Goal: Task Accomplishment & Management: Manage account settings

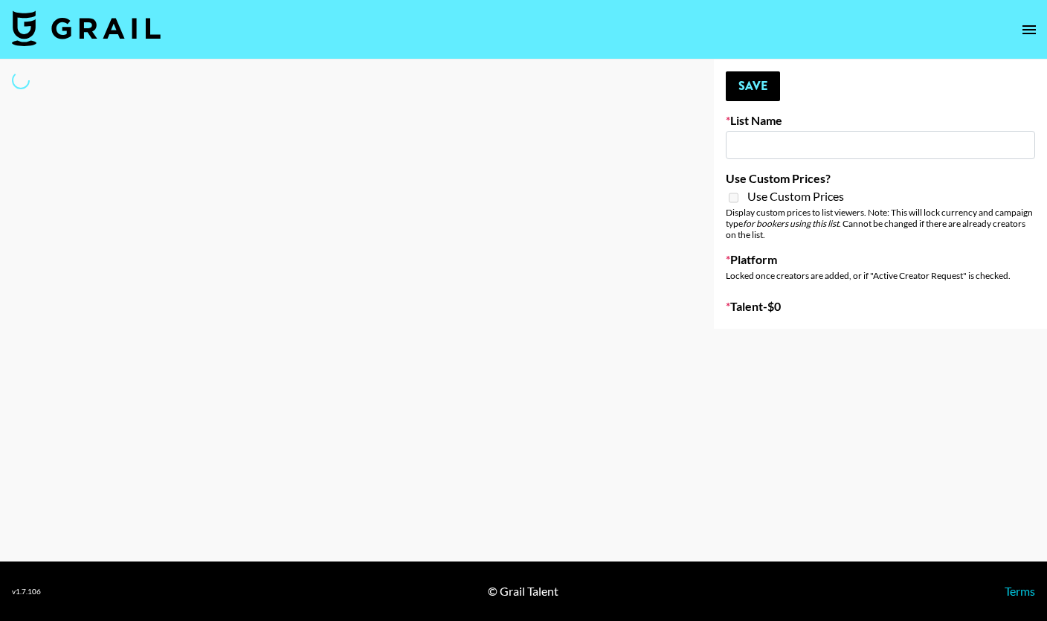
type input "Young T & Bugsy List"
select select "Song"
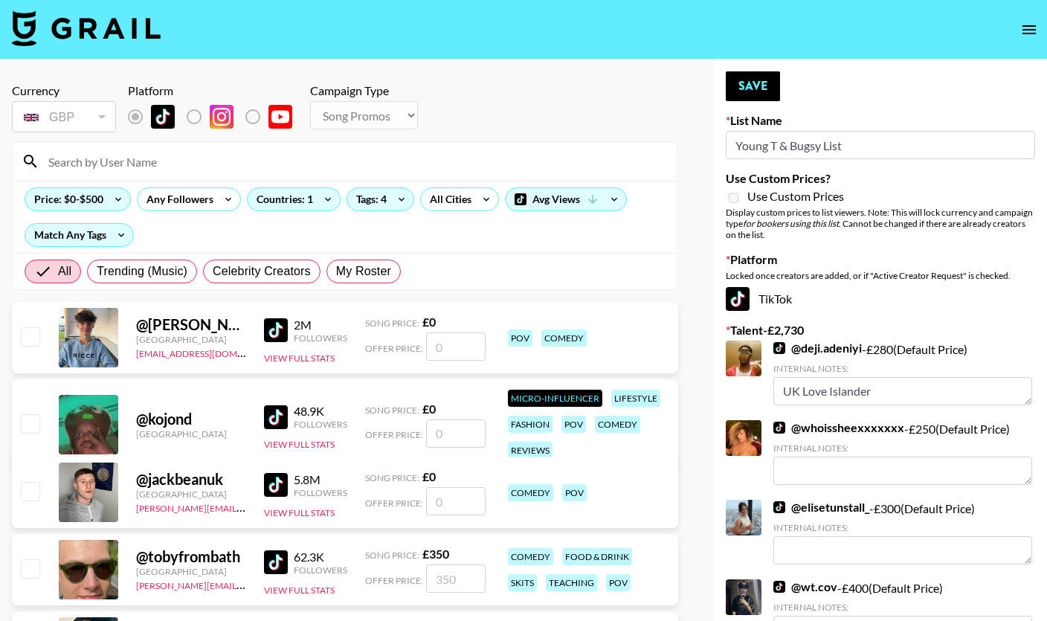
click at [144, 168] on input at bounding box center [353, 162] width 629 height 24
type input "A"
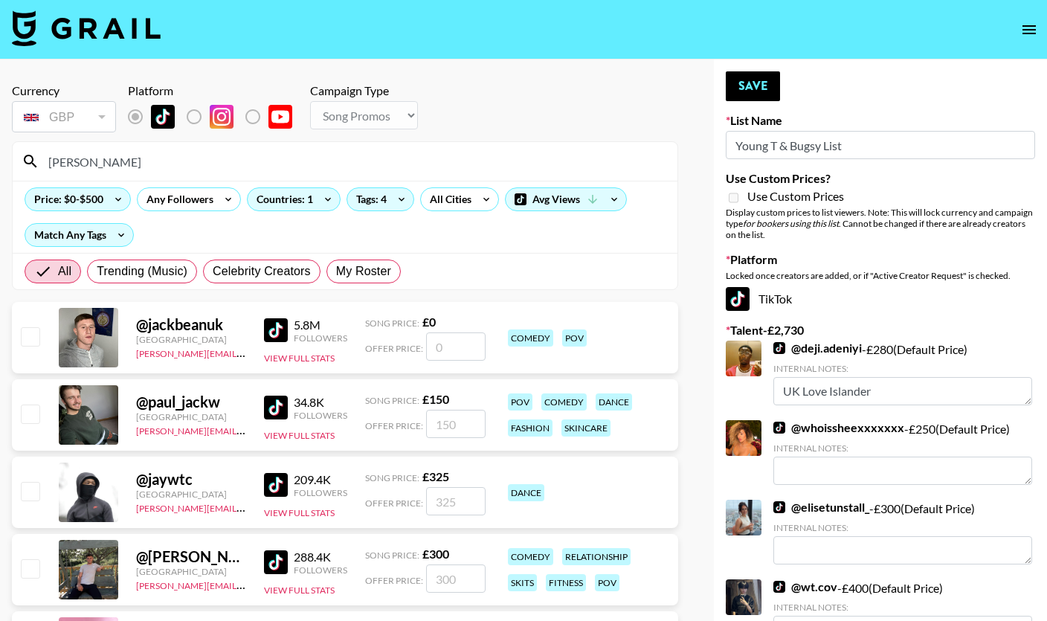
type input "J"
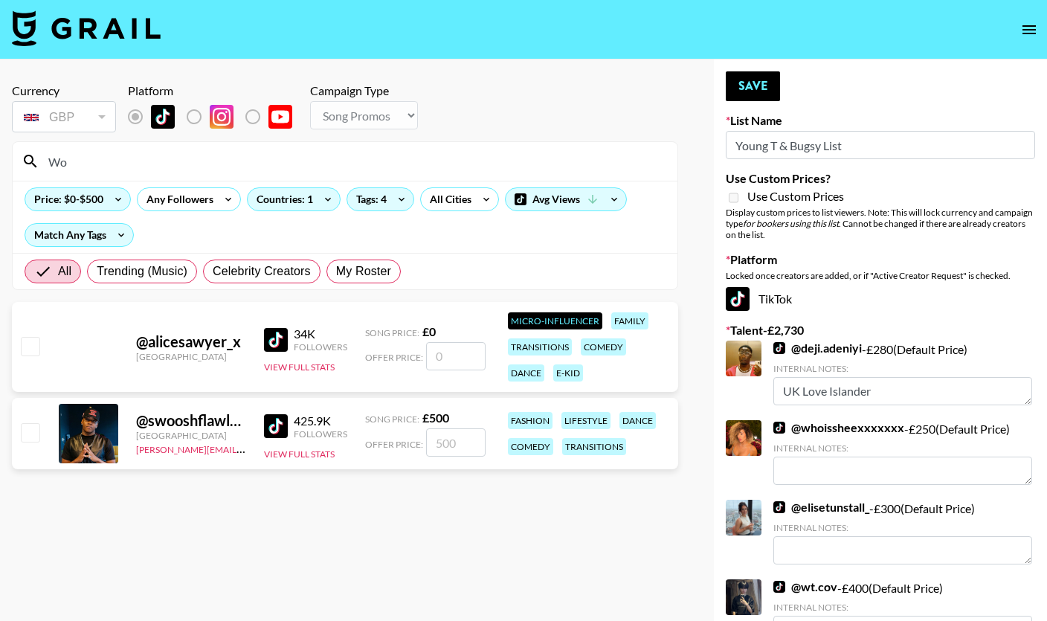
type input "W"
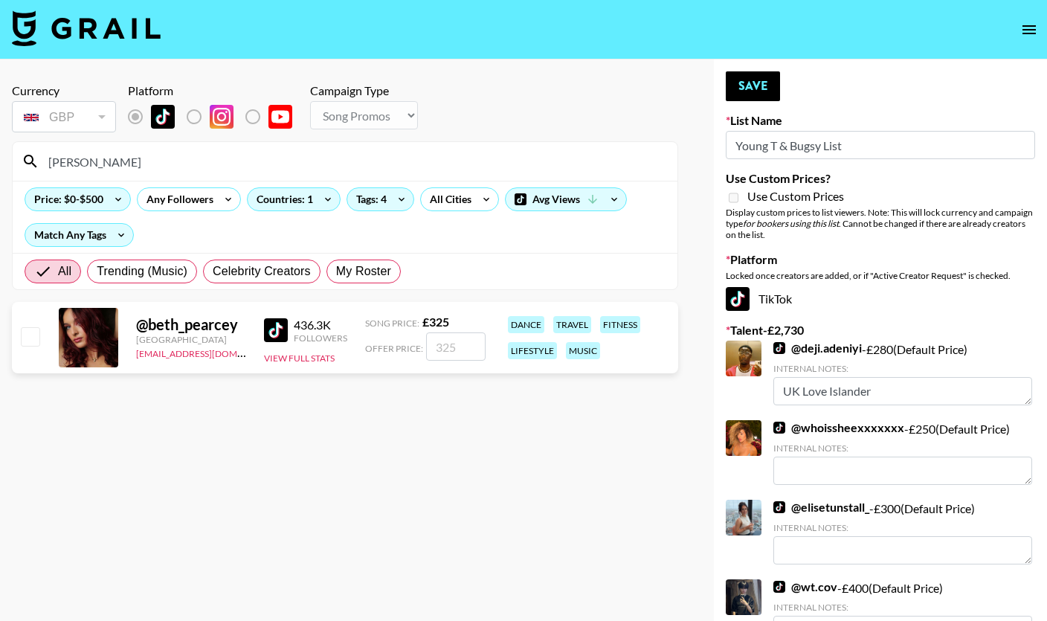
type input "[PERSON_NAME]"
click at [25, 339] on input "checkbox" at bounding box center [30, 336] width 18 height 18
checkbox input "true"
type input "325"
click at [741, 83] on button "Save" at bounding box center [753, 86] width 54 height 30
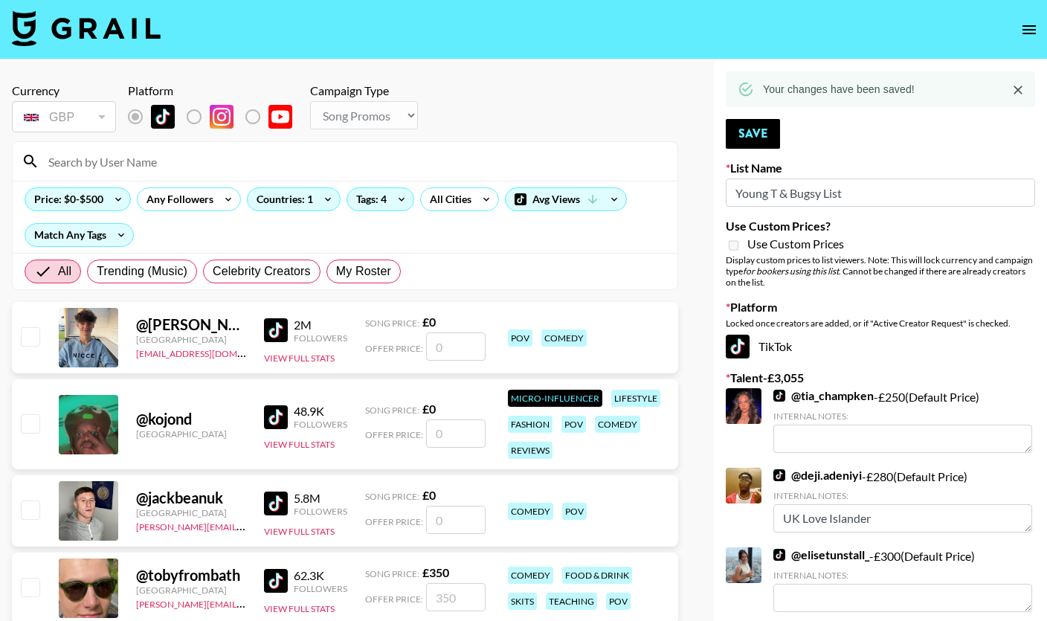
click at [131, 175] on div at bounding box center [345, 161] width 665 height 39
click at [131, 164] on input at bounding box center [353, 162] width 629 height 24
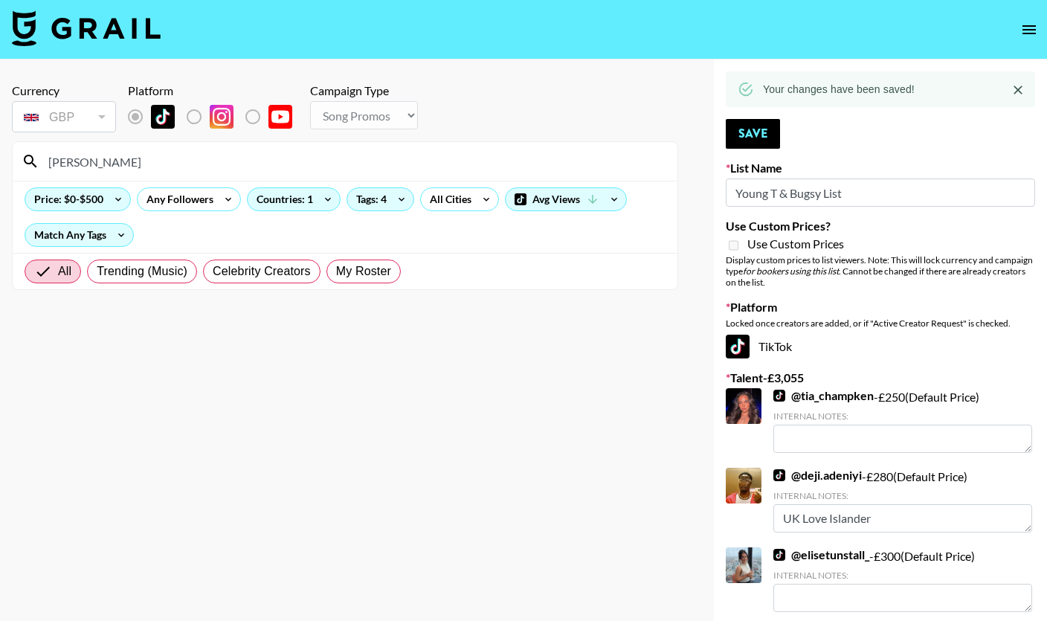
type input "[PERSON_NAME]"
drag, startPoint x: 131, startPoint y: 161, endPoint x: 116, endPoint y: 158, distance: 15.2
click at [116, 158] on input "[PERSON_NAME]" at bounding box center [353, 162] width 629 height 24
